Goal: Find contact information: Find contact information

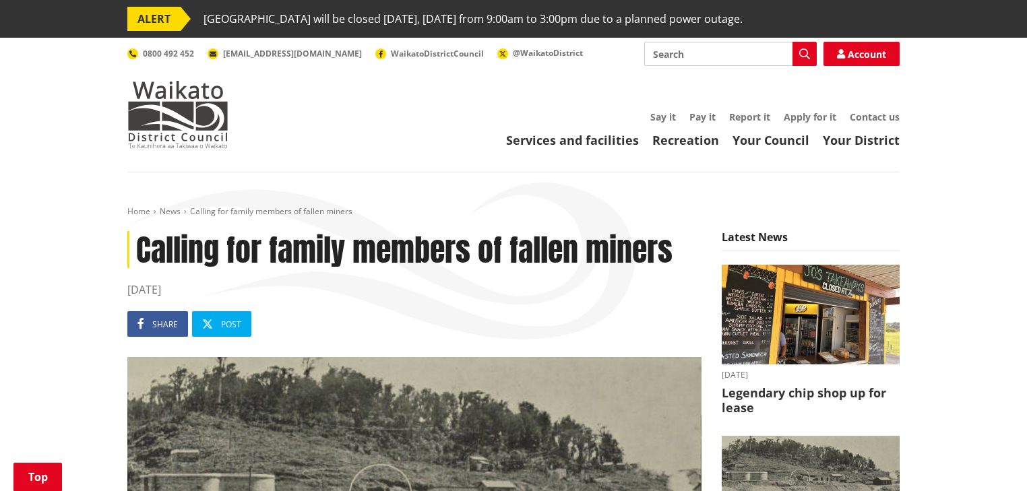
scroll to position [701, 0]
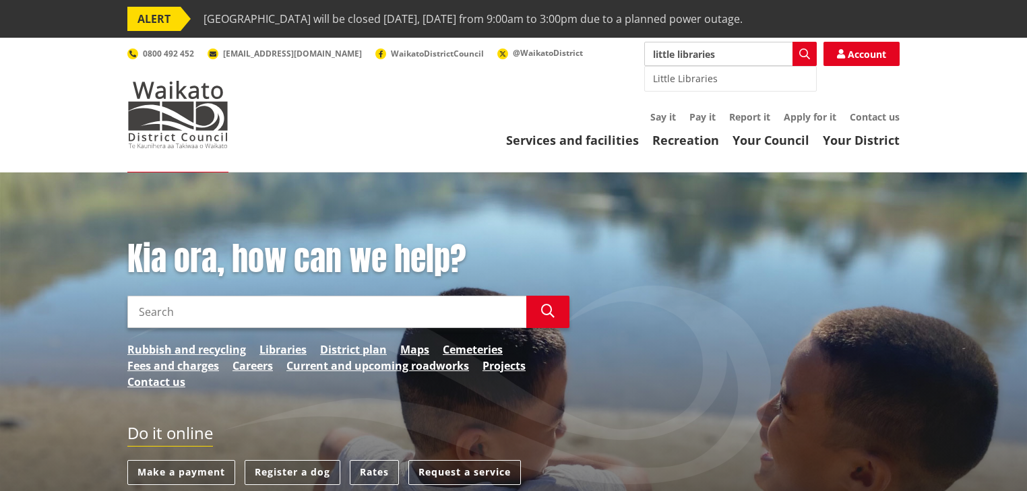
type input "little libraries"
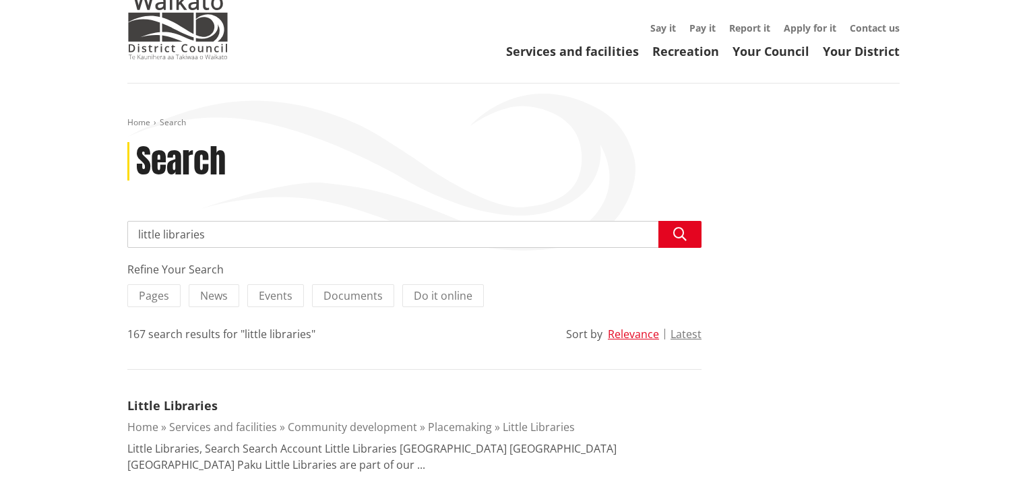
scroll to position [216, 0]
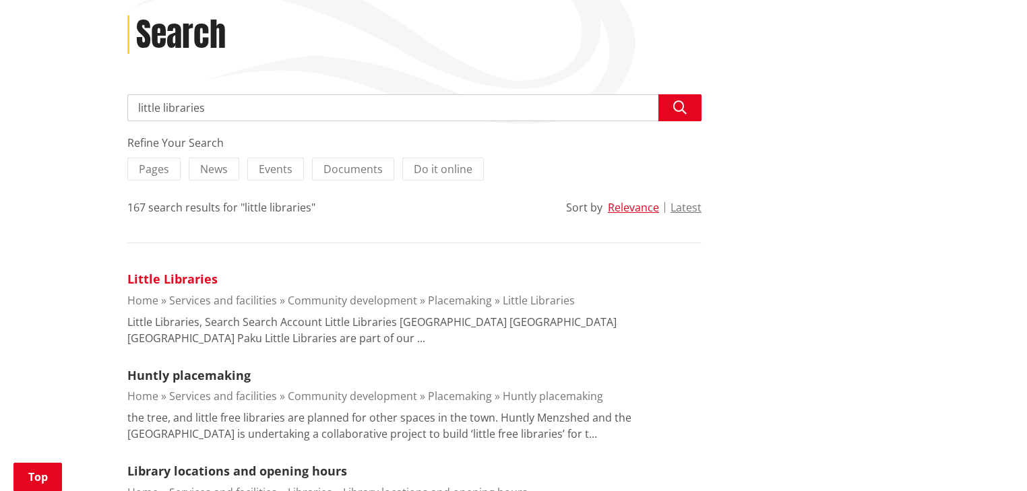
click at [162, 277] on link "Little Libraries" at bounding box center [172, 279] width 90 height 16
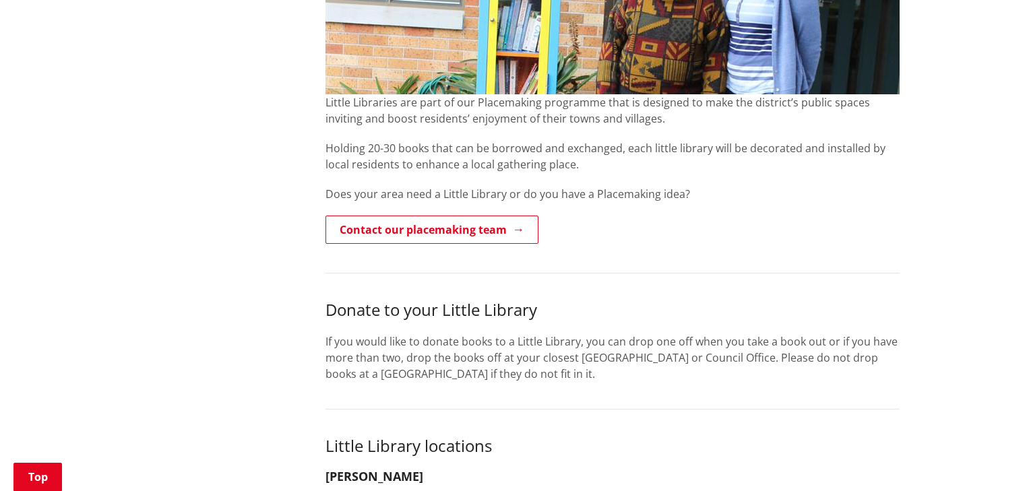
scroll to position [431, 0]
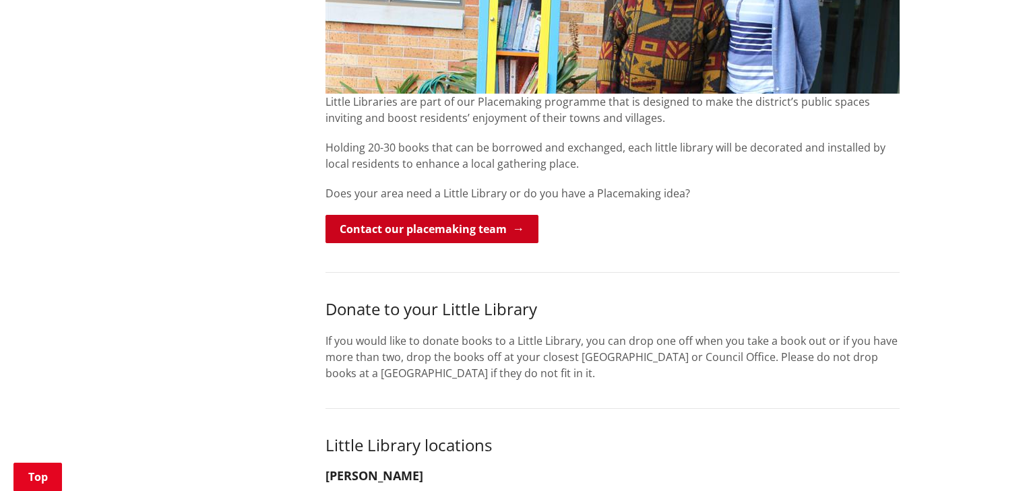
click at [414, 231] on link "Contact our placemaking team" at bounding box center [431, 229] width 213 height 28
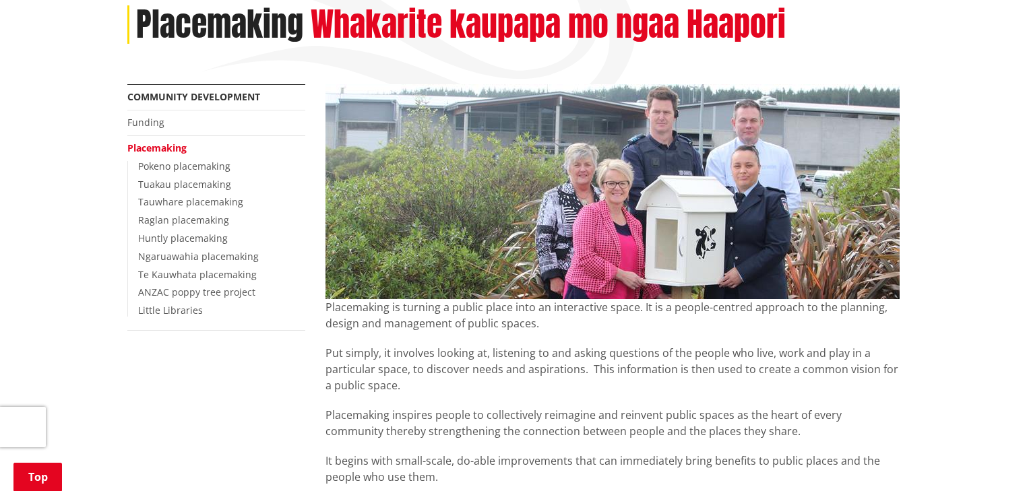
scroll to position [210, 0]
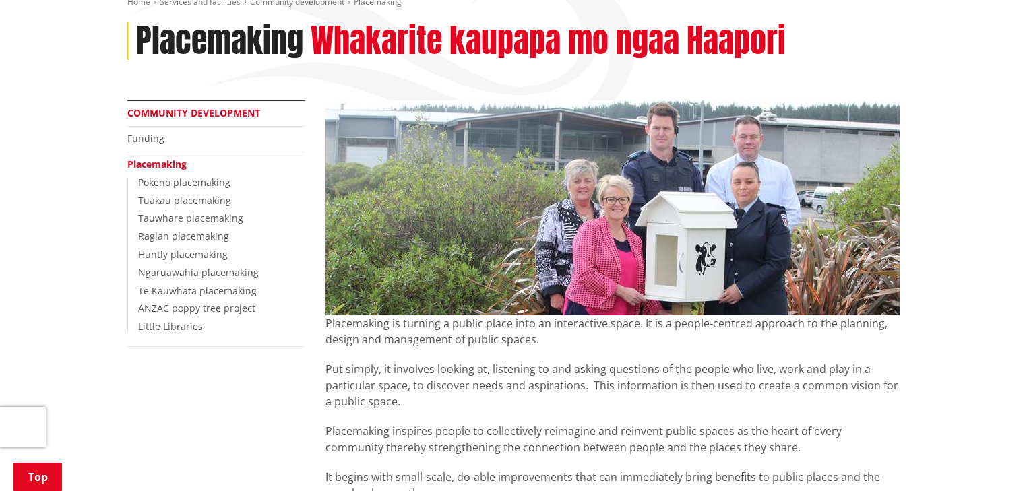
click at [207, 110] on link "Community development" at bounding box center [193, 112] width 133 height 13
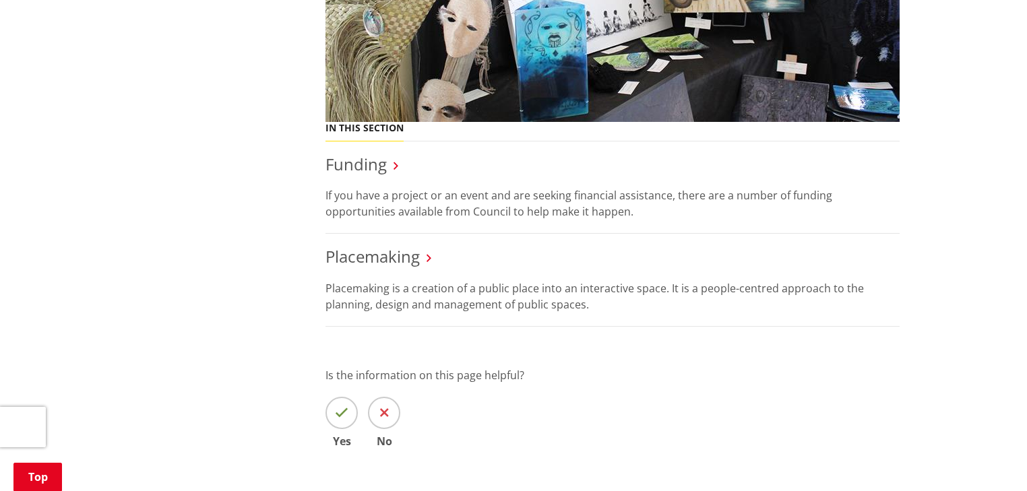
scroll to position [377, 0]
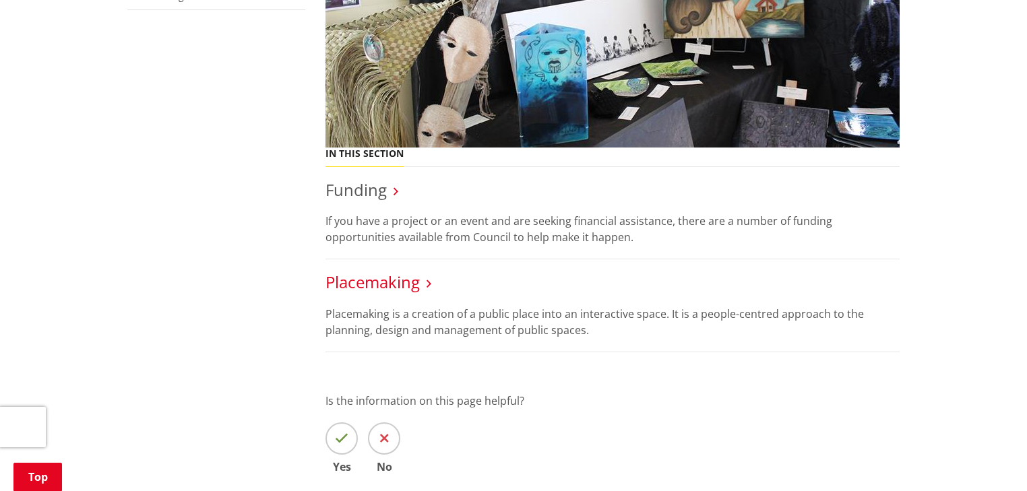
click at [347, 286] on link "Placemaking" at bounding box center [372, 282] width 94 height 22
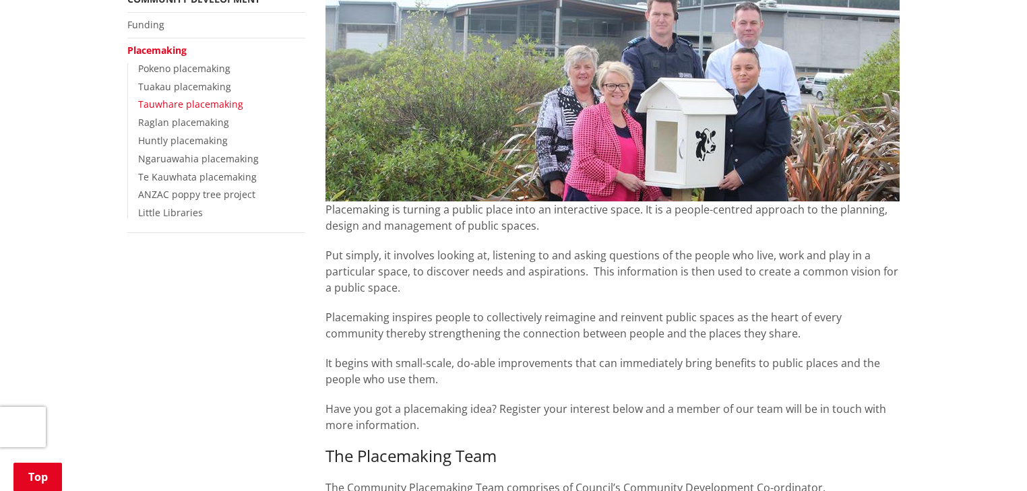
scroll to position [539, 0]
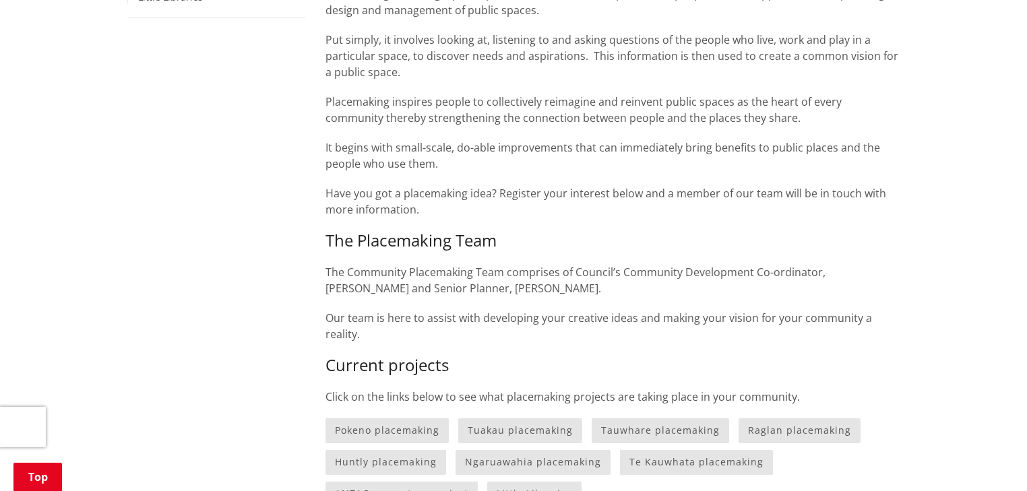
drag, startPoint x: 383, startPoint y: 288, endPoint x: 535, endPoint y: 293, distance: 152.3
click at [535, 293] on p "The Community Placemaking Team comprises of Council’s Community Development Co-…" at bounding box center [612, 280] width 574 height 32
